Goal: Information Seeking & Learning: Learn about a topic

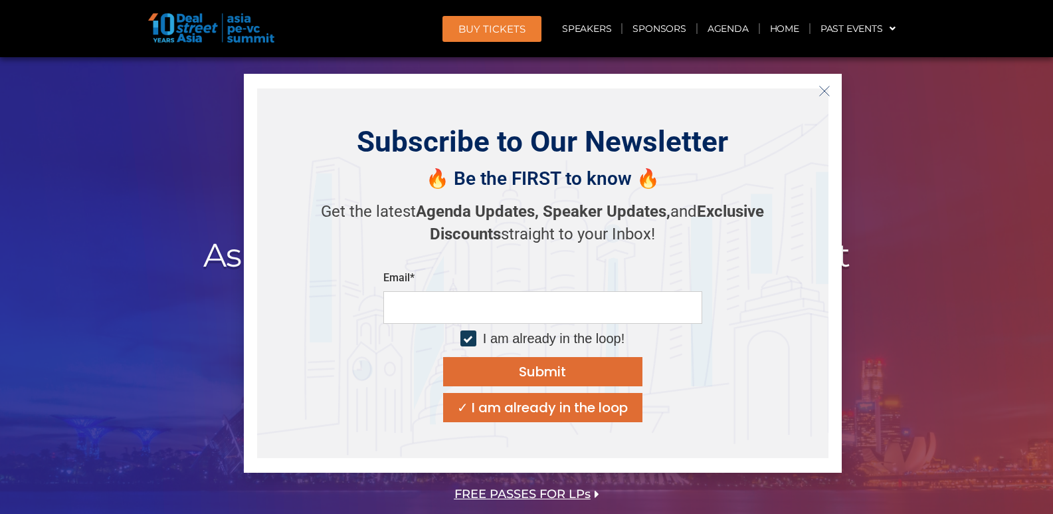
click at [827, 95] on icon "Close" at bounding box center [825, 91] width 12 height 12
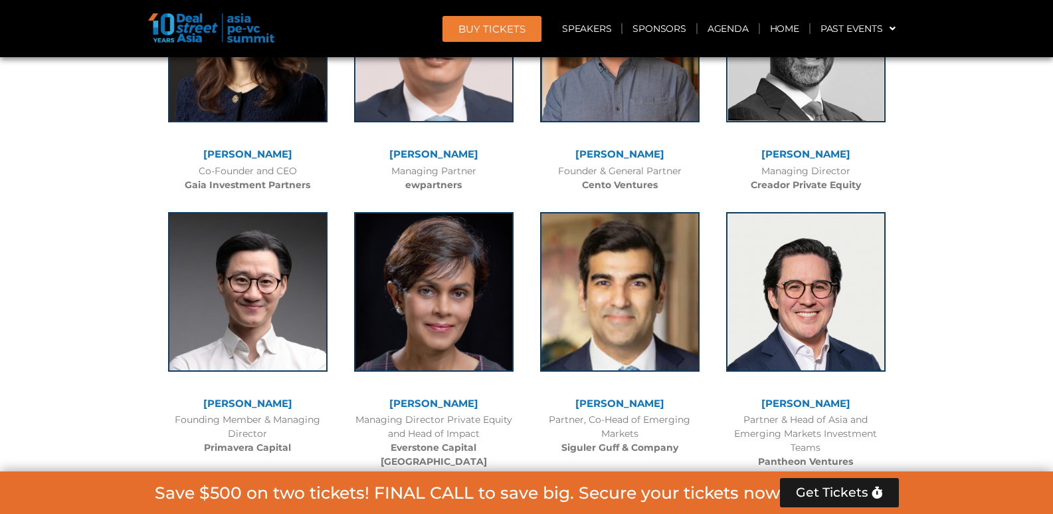
scroll to position [3698, 0]
click at [252, 401] on link "[PERSON_NAME]" at bounding box center [247, 402] width 89 height 13
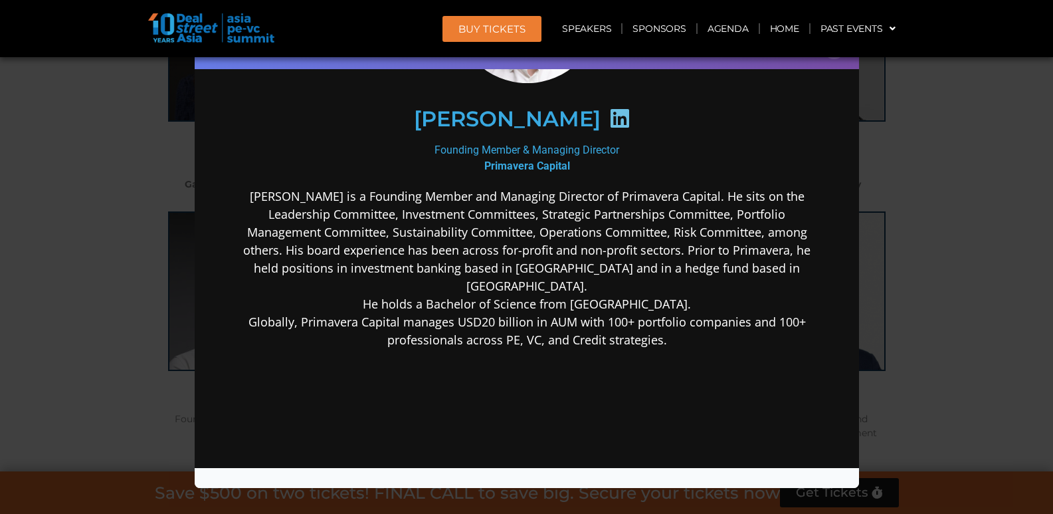
scroll to position [175, 0]
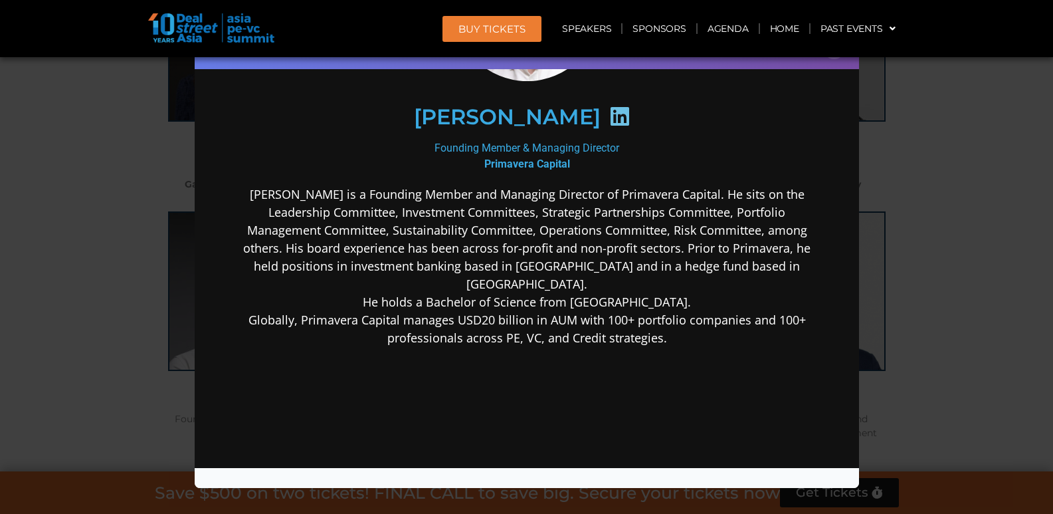
click at [609, 107] on icon at bounding box center [619, 115] width 21 height 21
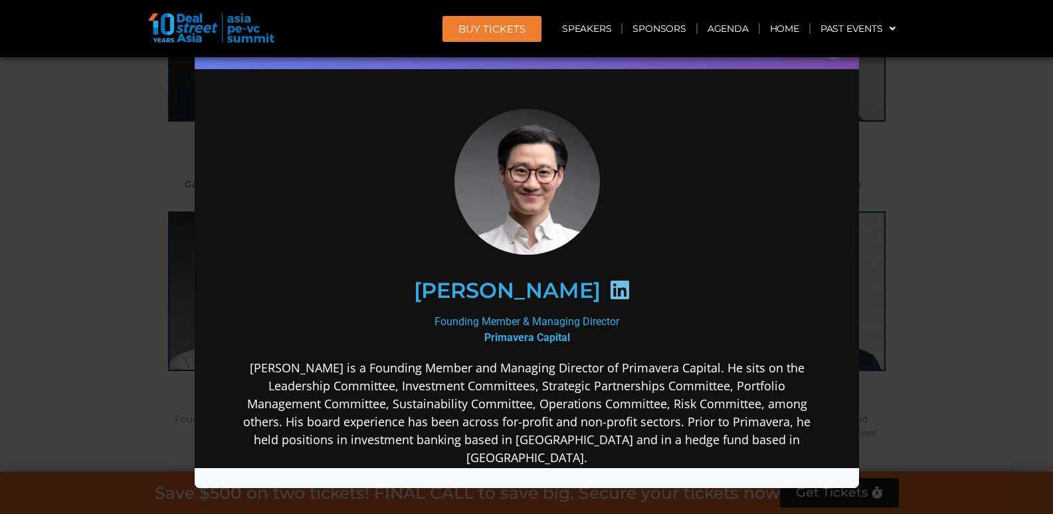
scroll to position [1, 0]
click at [84, 274] on div "Speaker Profile ×" at bounding box center [526, 257] width 1053 height 514
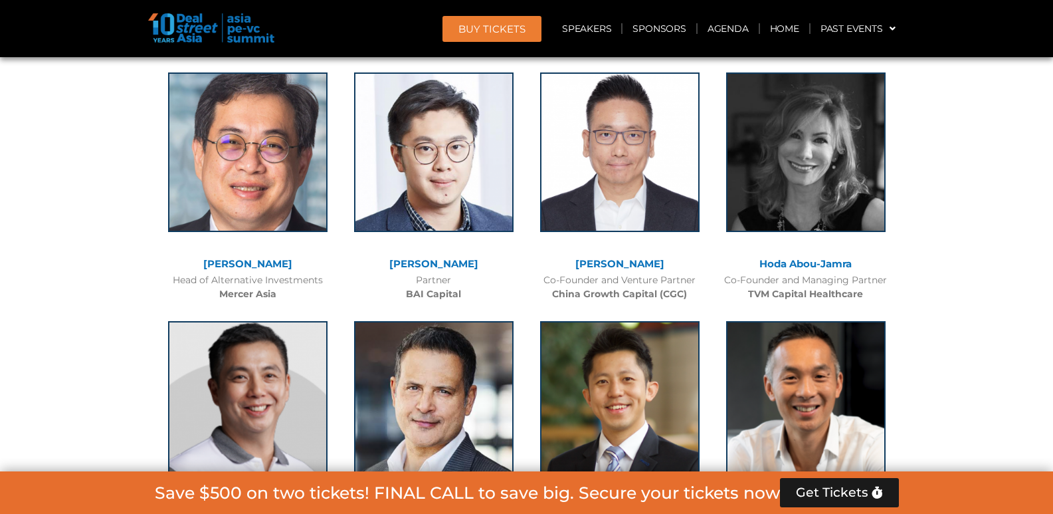
scroll to position [4931, 0]
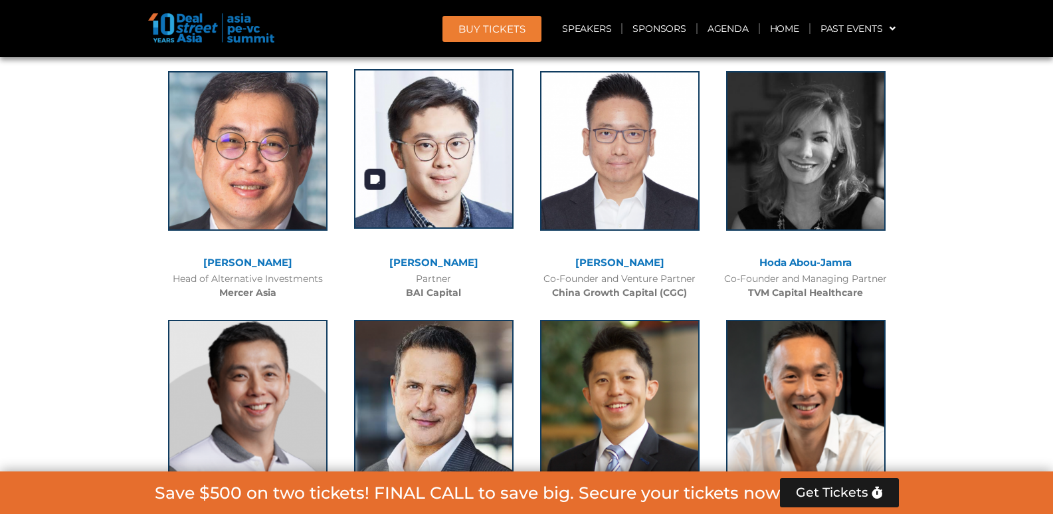
click at [441, 162] on img at bounding box center [433, 148] width 159 height 159
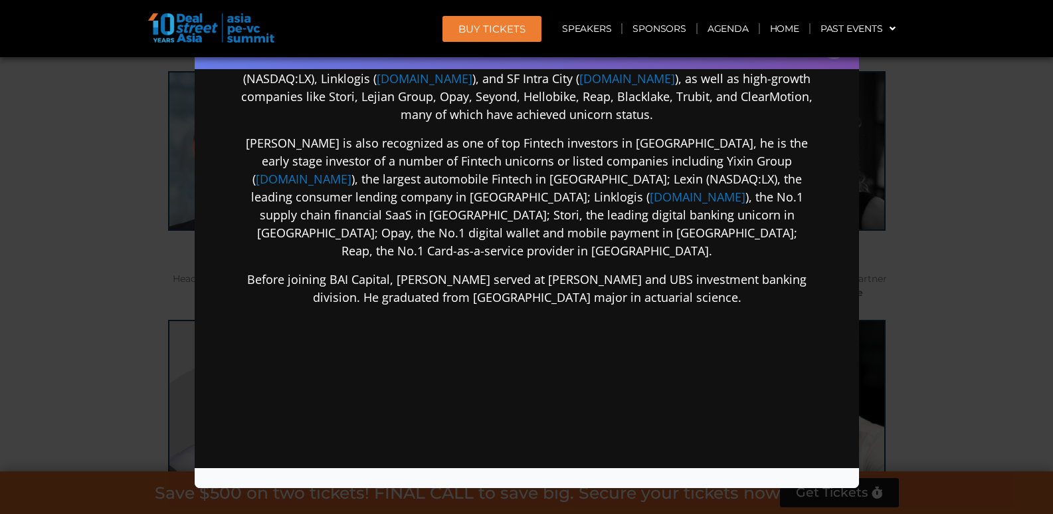
scroll to position [353, 0]
click at [920, 286] on div "Speaker Profile ×" at bounding box center [526, 257] width 1053 height 514
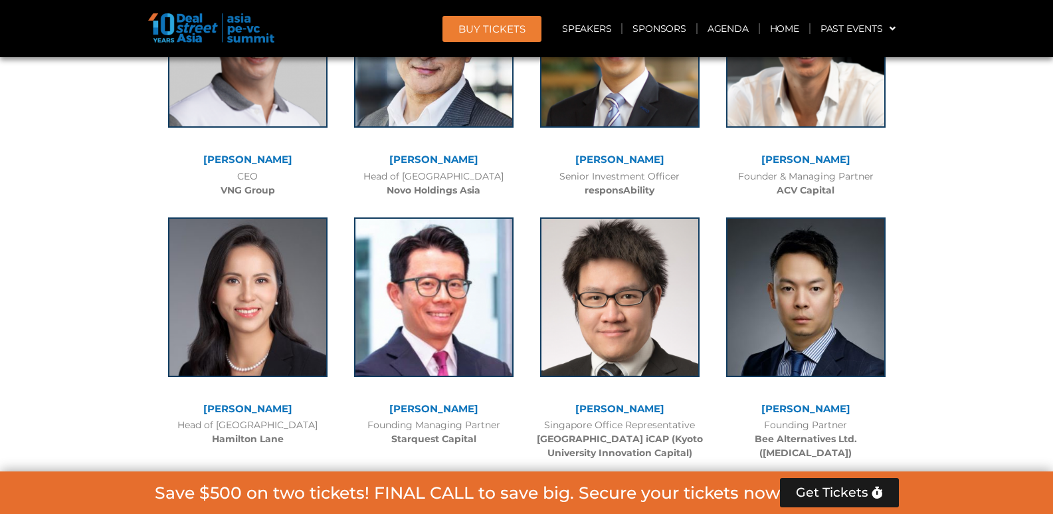
scroll to position [5284, 0]
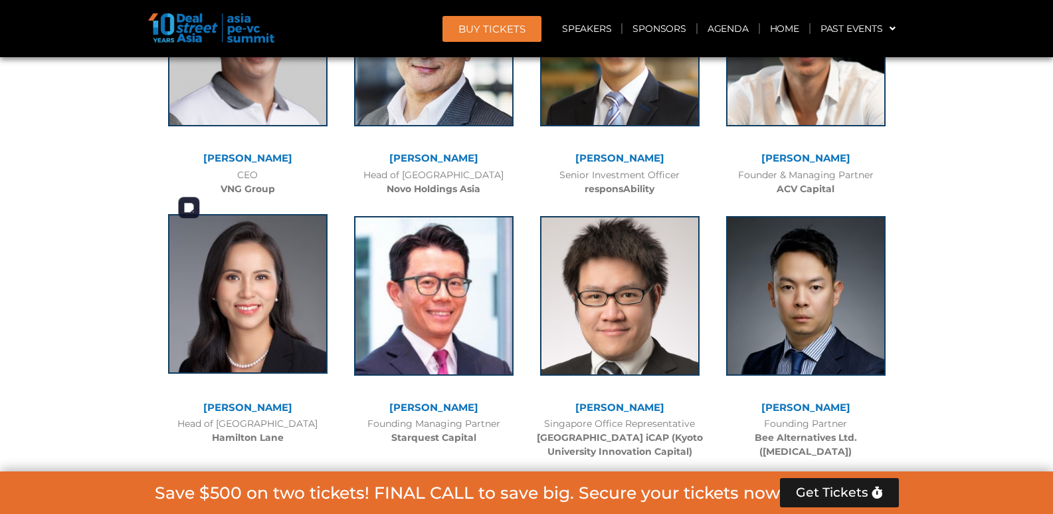
click at [220, 318] on img at bounding box center [247, 293] width 159 height 159
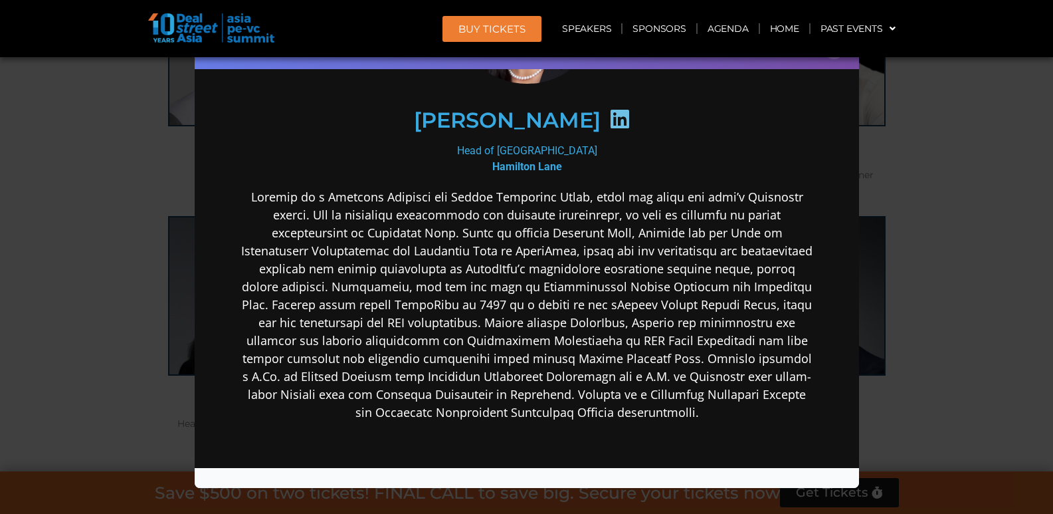
scroll to position [175, 0]
click at [908, 332] on div "Speaker Profile ×" at bounding box center [526, 257] width 1053 height 514
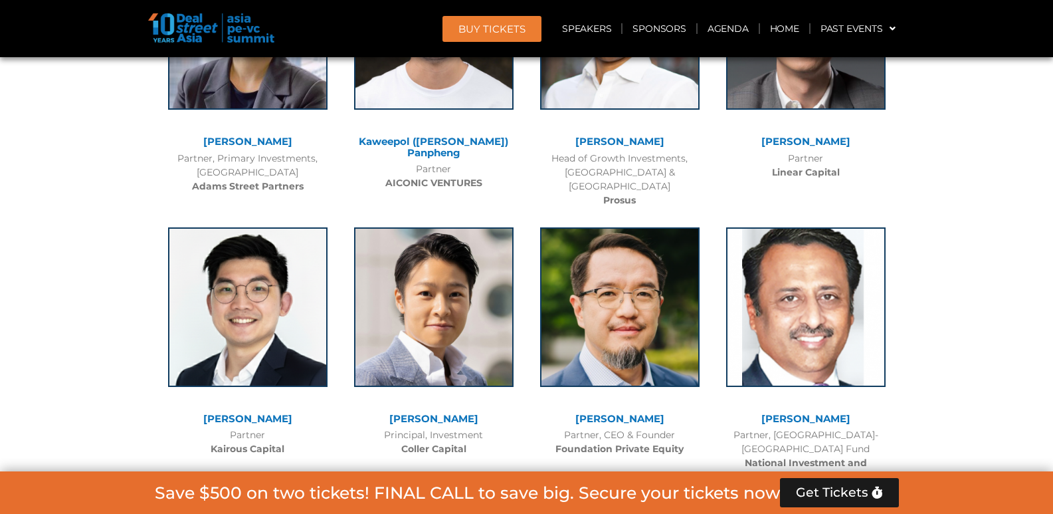
scroll to position [5814, 0]
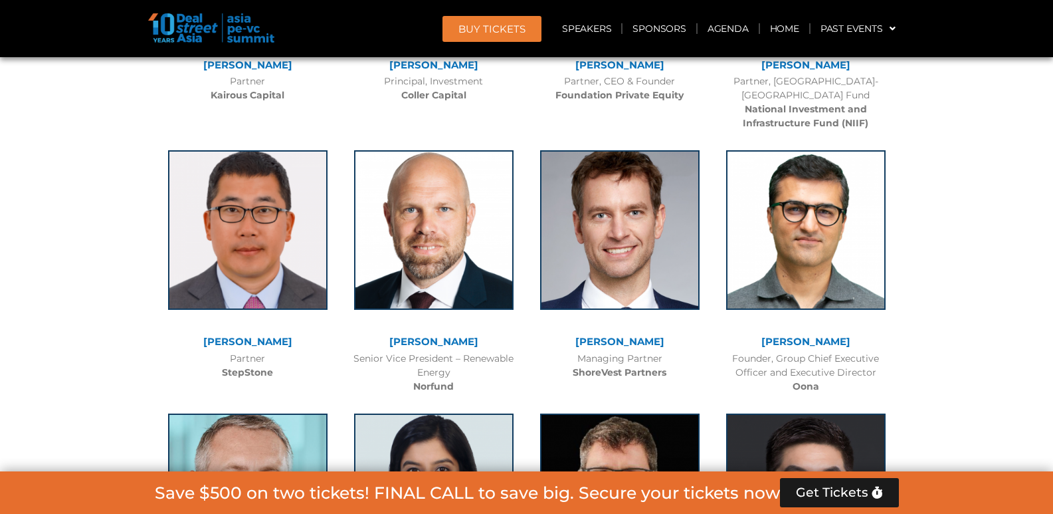
click at [237, 335] on link "[PERSON_NAME]" at bounding box center [247, 341] width 89 height 13
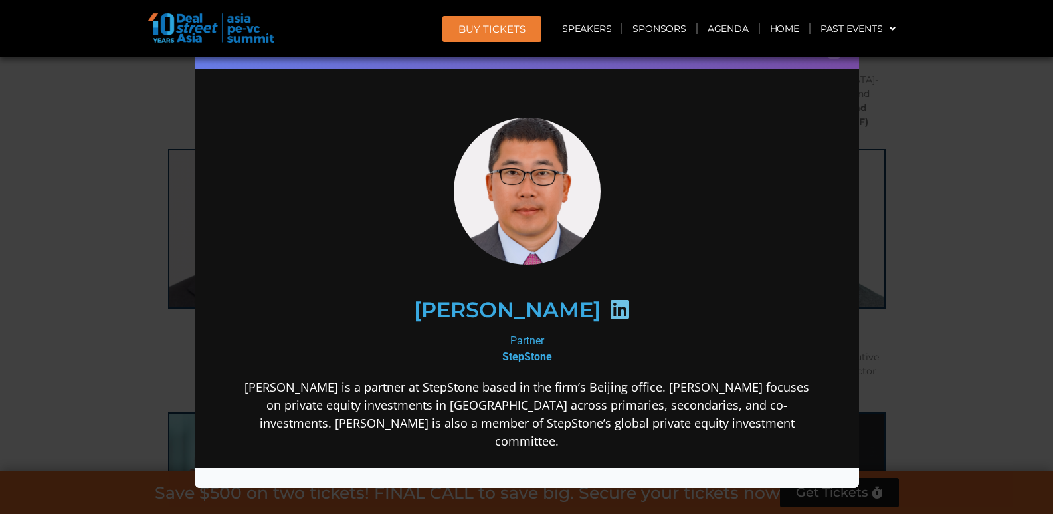
scroll to position [1, 0]
click at [1005, 288] on div "Speaker Profile ×" at bounding box center [526, 257] width 1053 height 514
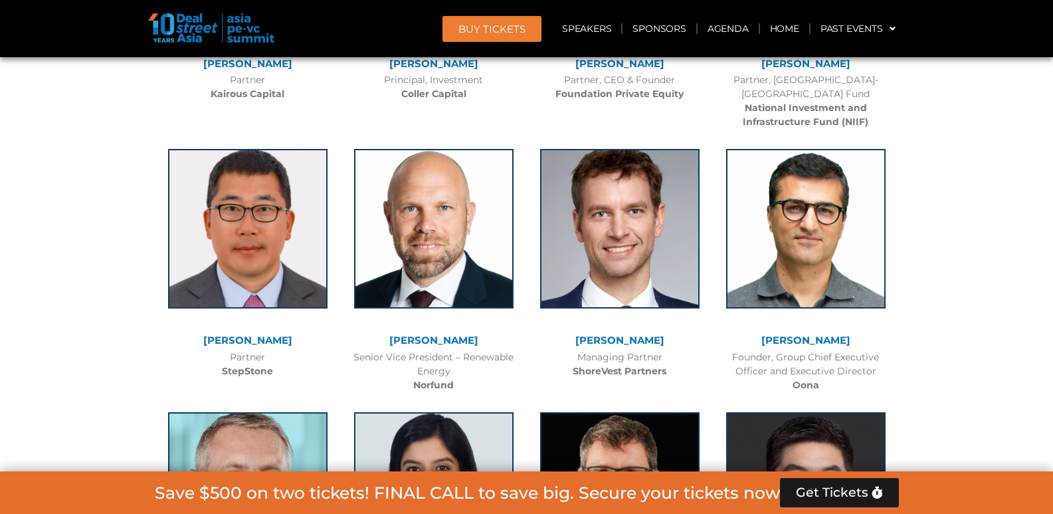
click at [813, 334] on link "[PERSON_NAME]" at bounding box center [806, 340] width 89 height 13
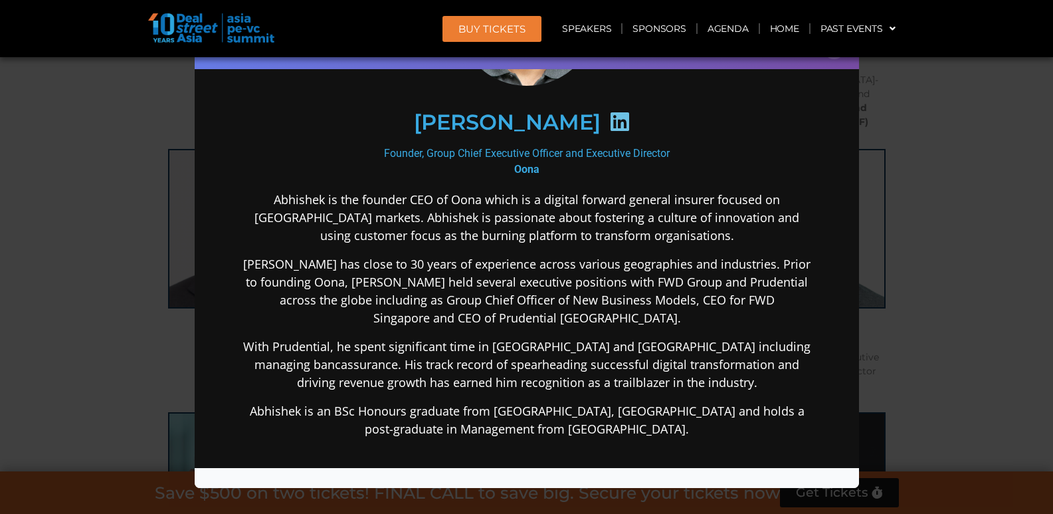
scroll to position [174, 0]
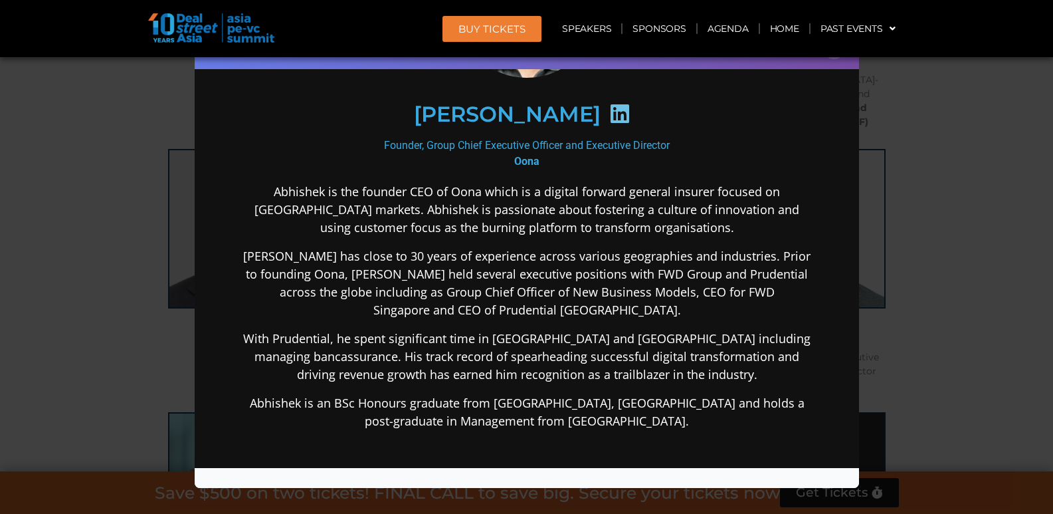
click at [946, 298] on div "Speaker Profile ×" at bounding box center [526, 257] width 1053 height 514
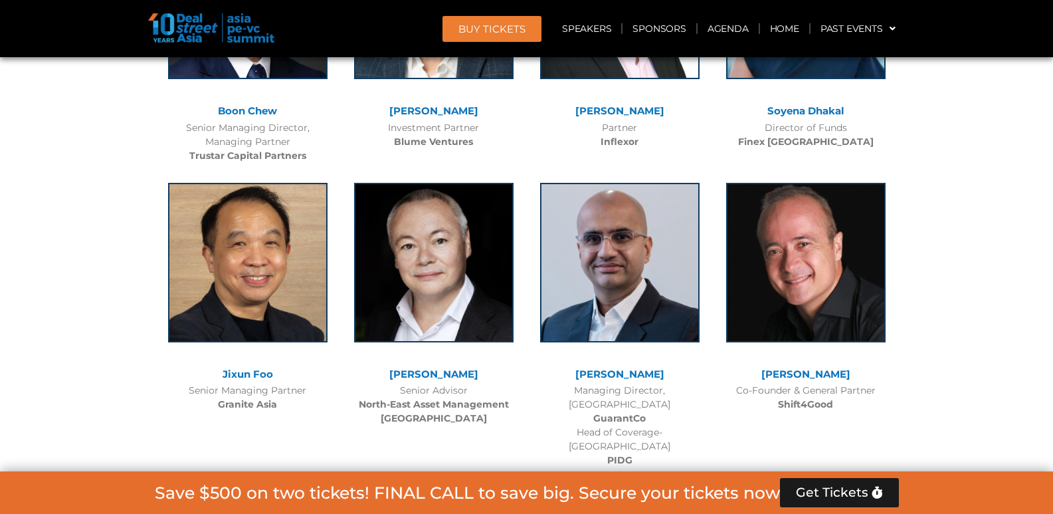
scroll to position [7211, 0]
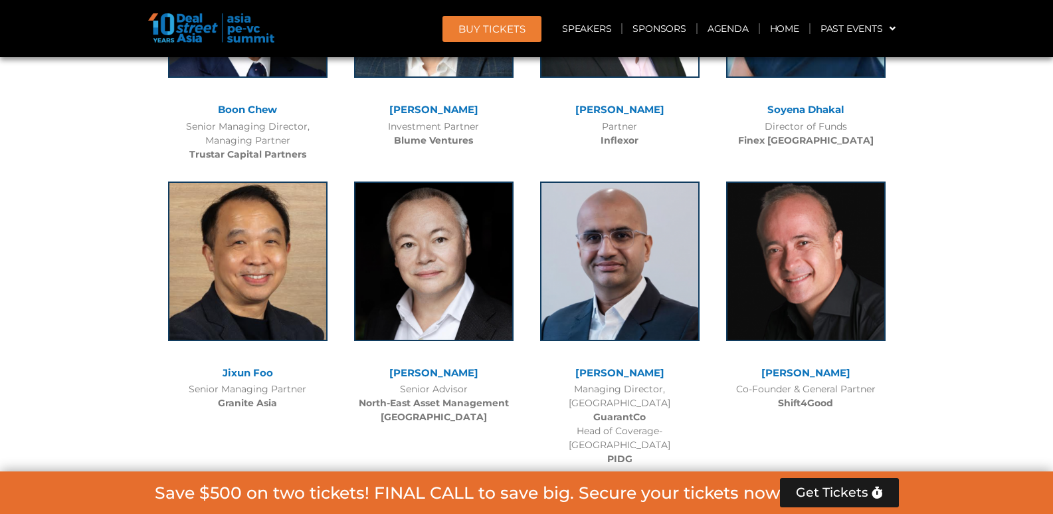
click at [432, 366] on link "[PERSON_NAME]" at bounding box center [433, 372] width 89 height 13
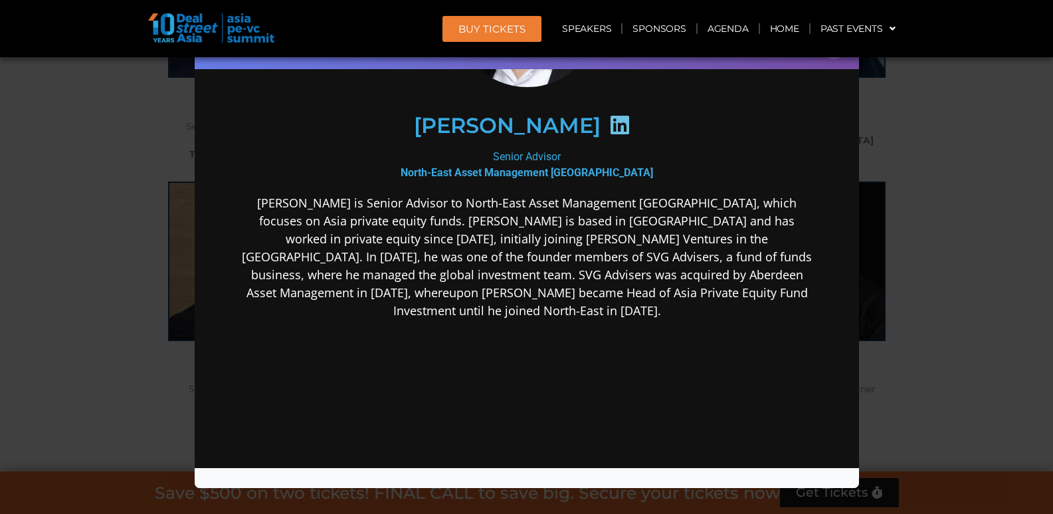
scroll to position [175, 0]
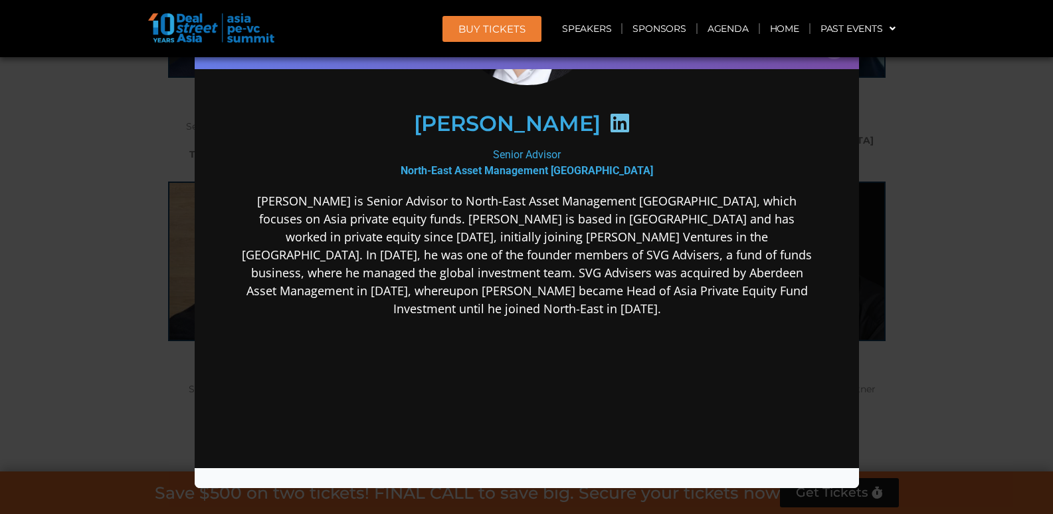
scroll to position [7211, 0]
drag, startPoint x: 904, startPoint y: 313, endPoint x: 906, endPoint y: 322, distance: 8.9
click at [903, 315] on div "Speaker Profile ×" at bounding box center [526, 257] width 1053 height 514
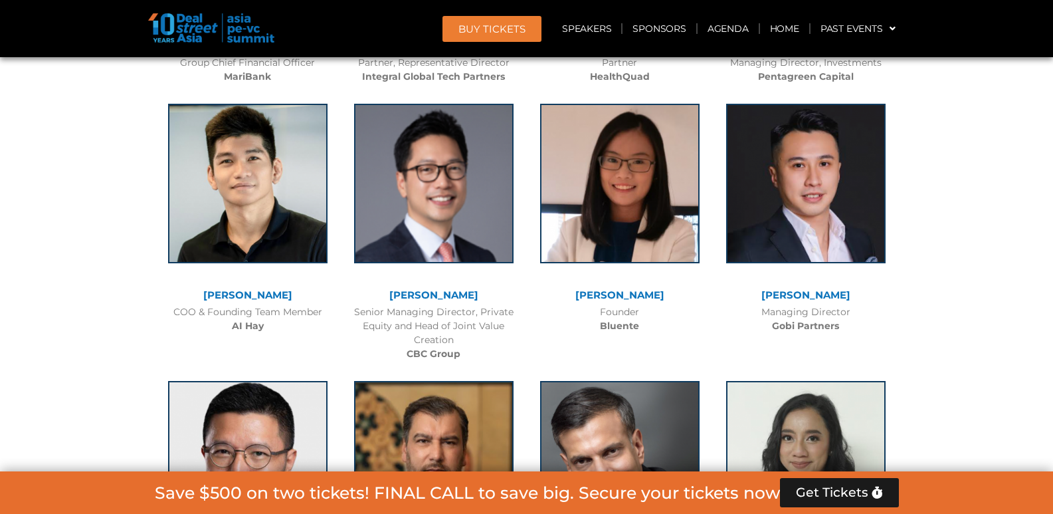
scroll to position [8092, 0]
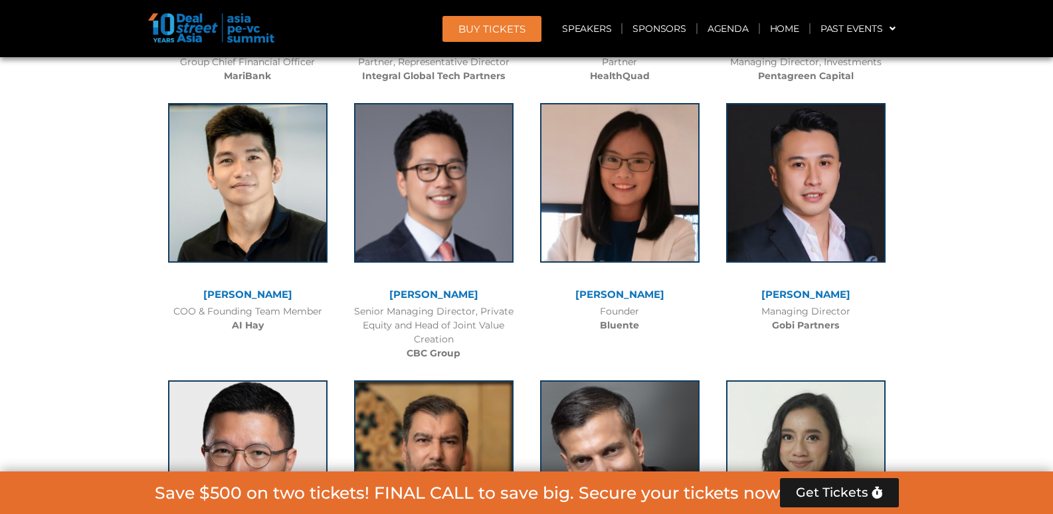
click at [424, 288] on link "[PERSON_NAME]" at bounding box center [433, 294] width 89 height 13
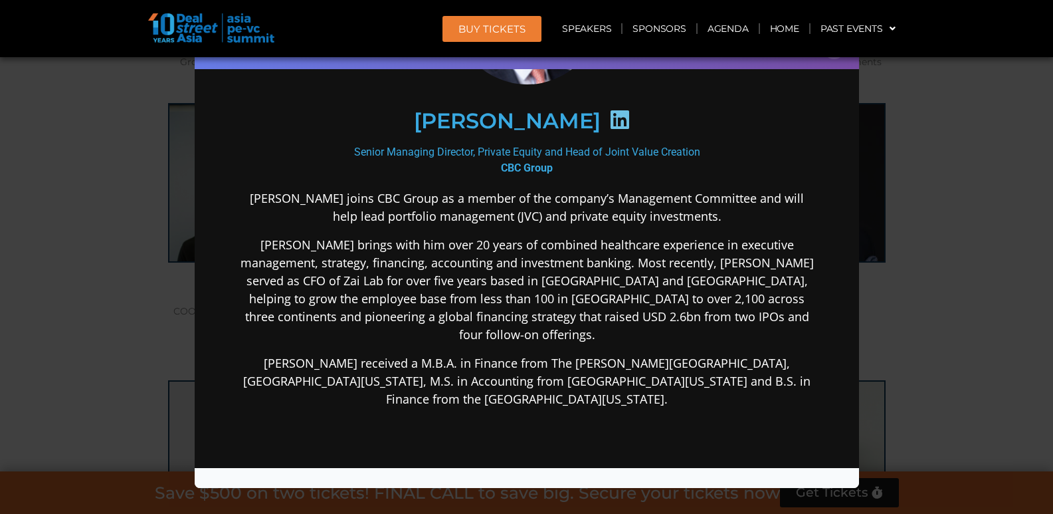
scroll to position [175, 0]
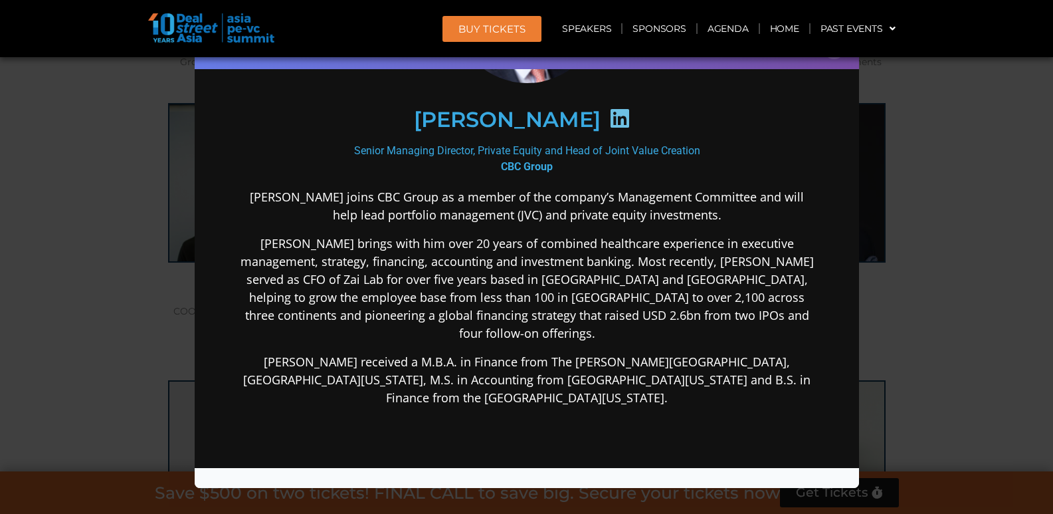
click at [609, 118] on icon at bounding box center [619, 117] width 21 height 21
click at [496, 122] on h2 "[PERSON_NAME]" at bounding box center [506, 118] width 187 height 21
click at [609, 119] on icon at bounding box center [619, 117] width 21 height 21
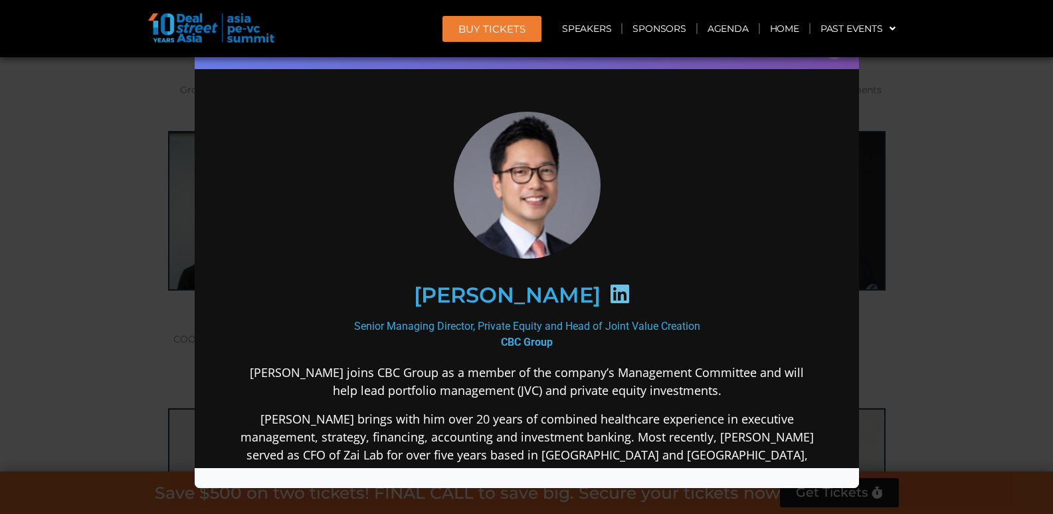
scroll to position [8047, 0]
click at [523, 325] on div "Senior Managing Director, Private Equity and Head of Joint Value Creation CBC G…" at bounding box center [526, 334] width 574 height 32
click at [609, 292] on icon at bounding box center [619, 292] width 21 height 21
click at [532, 183] on img at bounding box center [526, 184] width 147 height 148
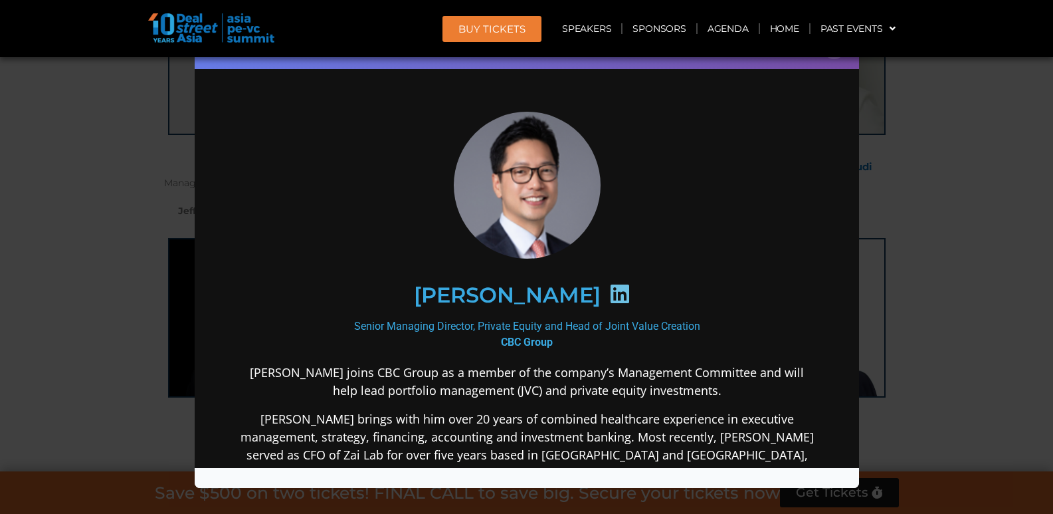
click at [977, 315] on div "Speaker Profile ×" at bounding box center [526, 257] width 1053 height 514
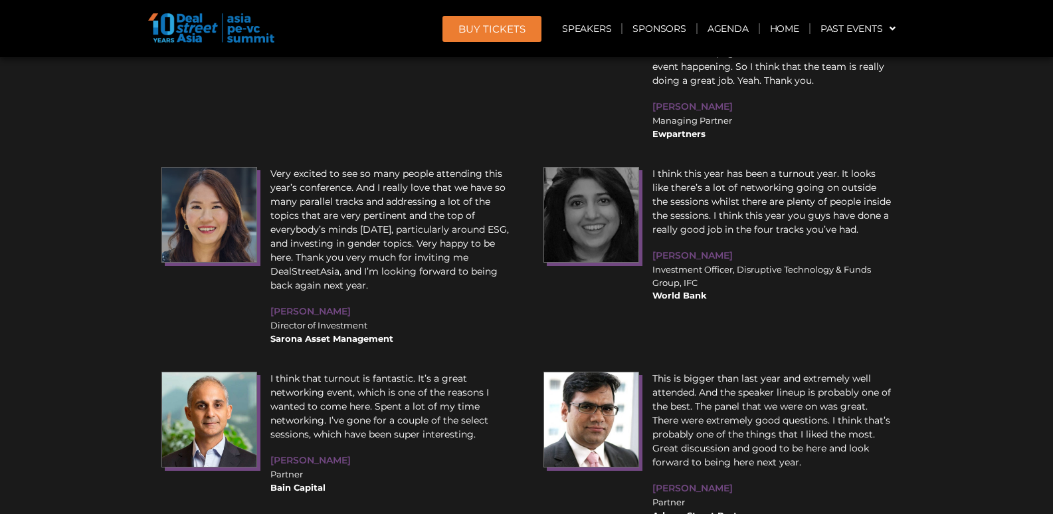
scroll to position [17101, 0]
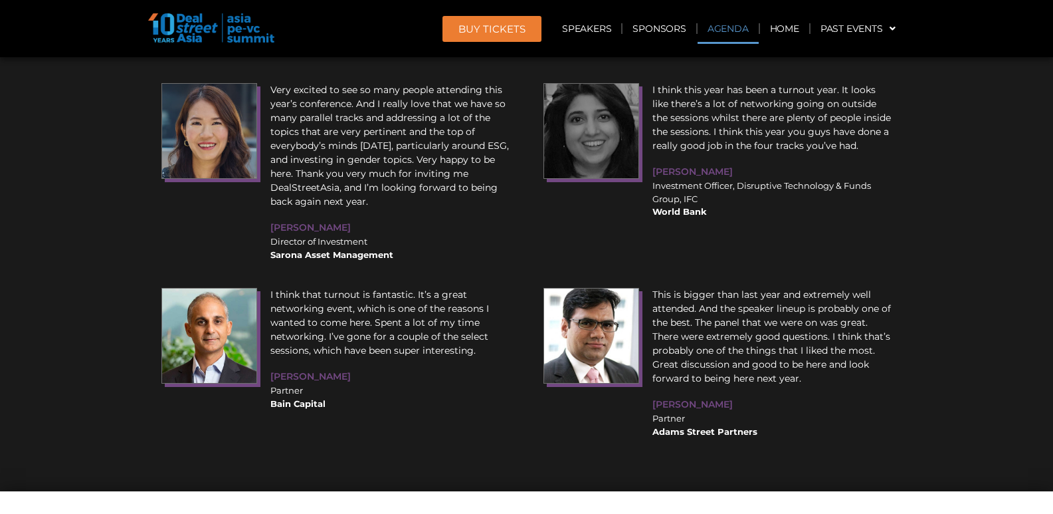
click at [720, 33] on link "Agenda" at bounding box center [728, 28] width 61 height 31
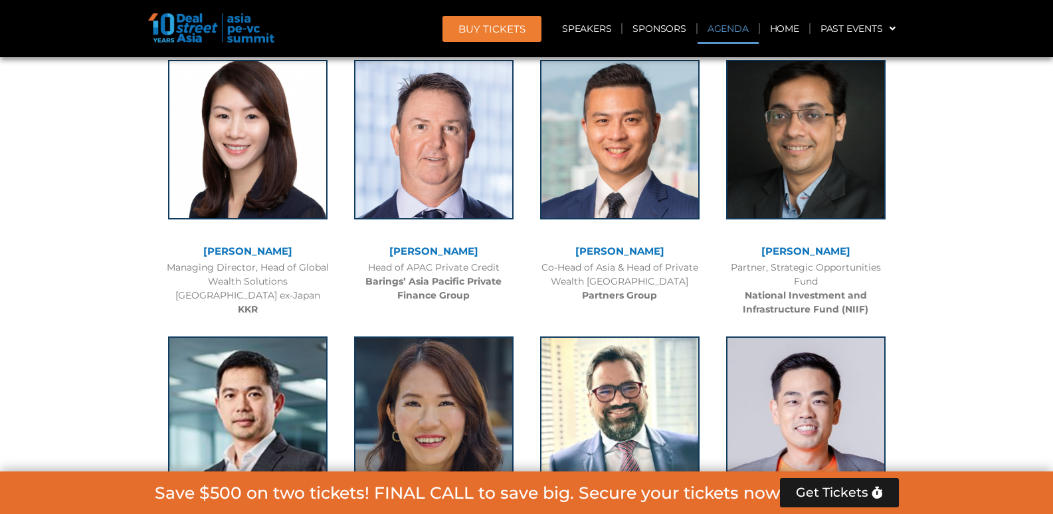
scroll to position [708, 0]
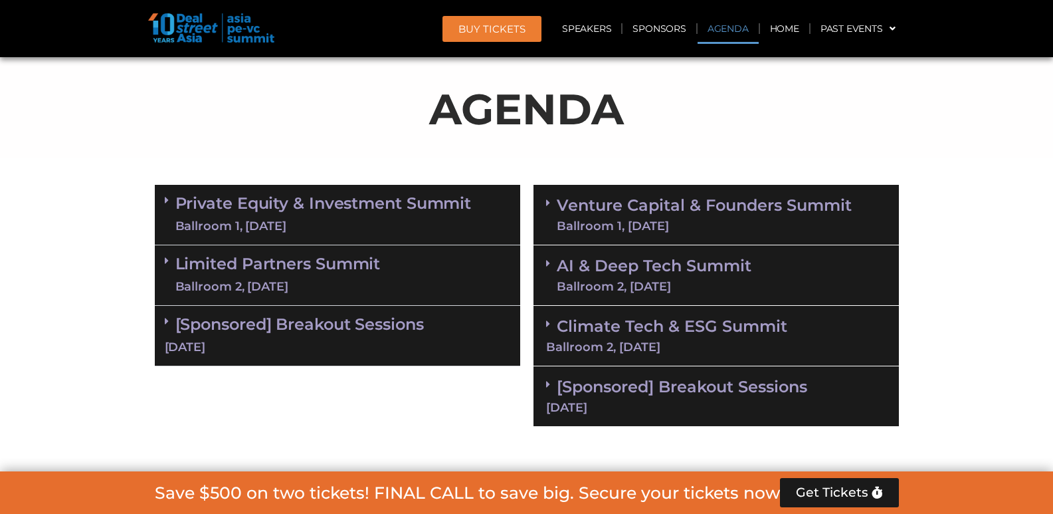
click at [388, 210] on link "Private Equity & Investment Summit Ballroom 1, [DATE]" at bounding box center [323, 215] width 296 height 40
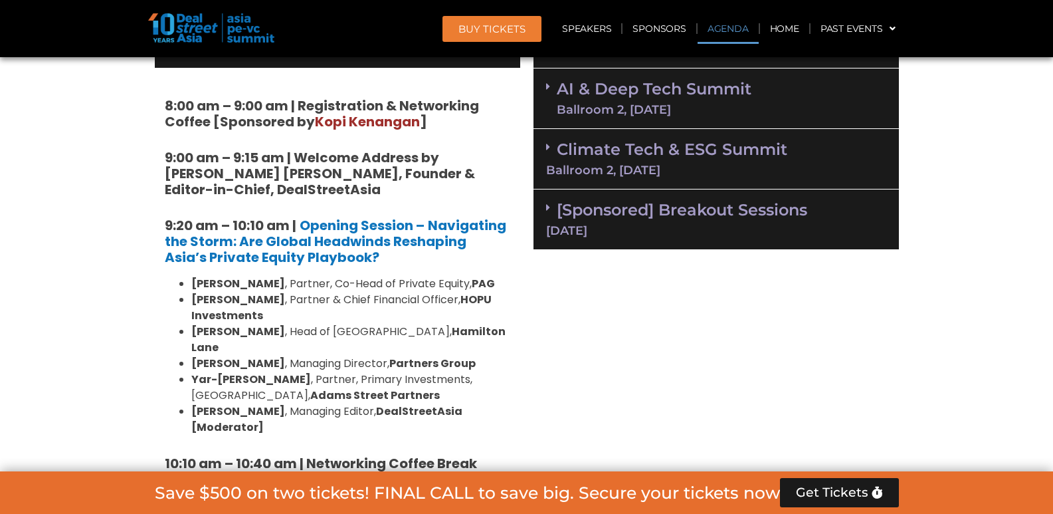
scroll to position [885, 0]
